Goal: Task Accomplishment & Management: Use online tool/utility

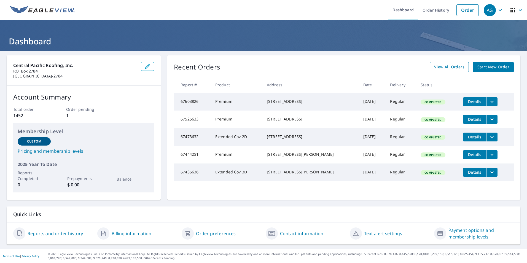
click at [435, 69] on span "View All Orders" at bounding box center [449, 67] width 30 height 7
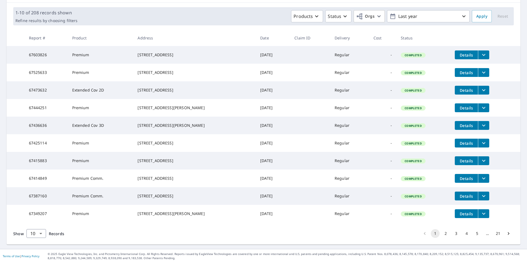
scroll to position [98, 0]
click at [441, 232] on button "2" at bounding box center [445, 233] width 9 height 9
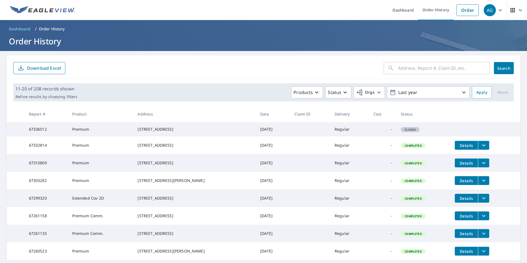
click at [481, 203] on button "filesDropdownBtn-67299320" at bounding box center [483, 198] width 11 height 9
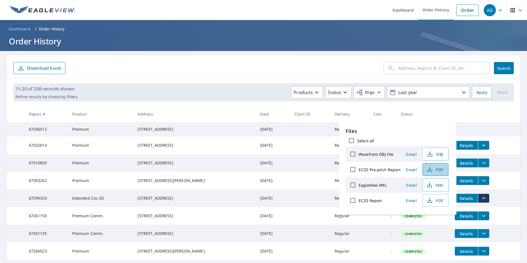
click at [433, 169] on span "PDF" at bounding box center [435, 169] width 18 height 7
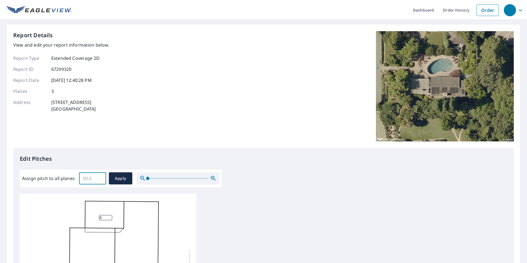
click at [87, 180] on input "Assign pitch to all planes" at bounding box center [92, 178] width 27 height 15
type input "5.0"
click at [111, 182] on button "Apply" at bounding box center [120, 178] width 23 height 12
type input "5.0"
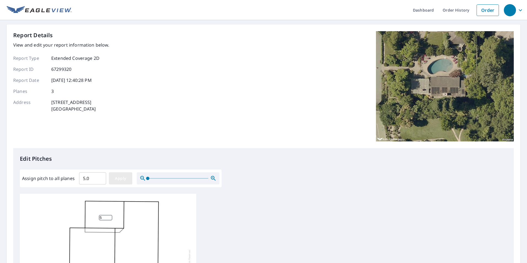
type input "5.0"
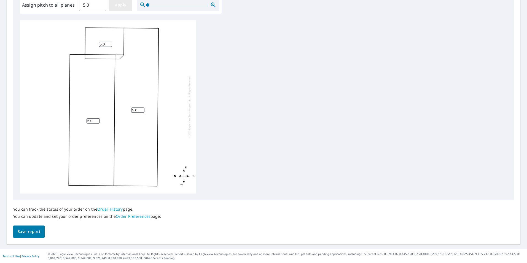
click at [129, 7] on button "Apply" at bounding box center [120, 5] width 23 height 12
click at [30, 232] on span "Save report" at bounding box center [29, 231] width 23 height 7
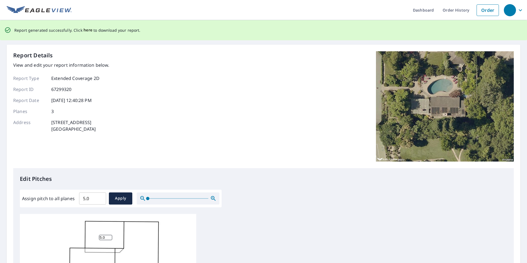
click at [84, 30] on span "here" at bounding box center [88, 30] width 9 height 7
